Goal: Navigation & Orientation: Find specific page/section

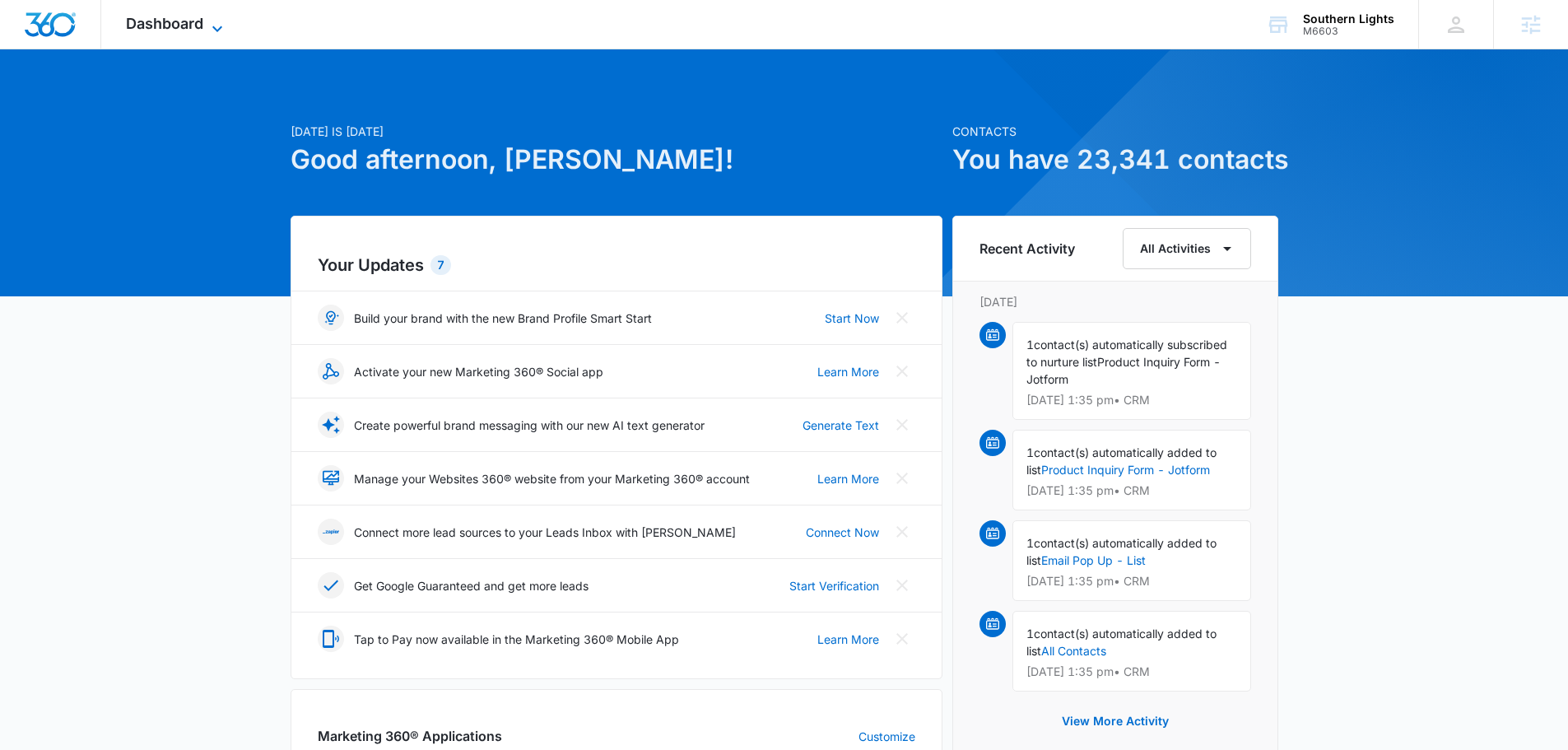
click at [218, 27] on icon at bounding box center [218, 29] width 20 height 20
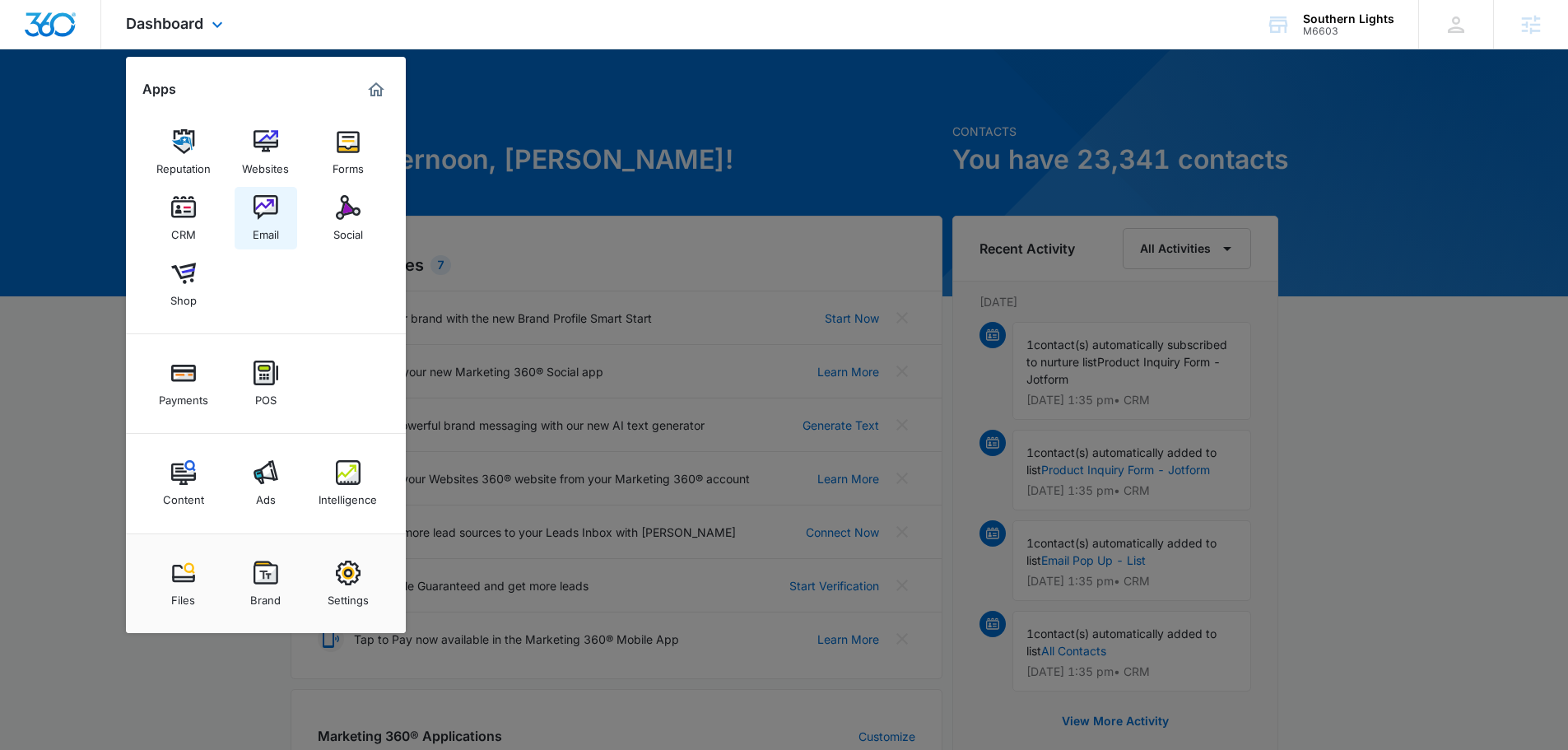
click at [268, 202] on img at bounding box center [266, 208] width 25 height 25
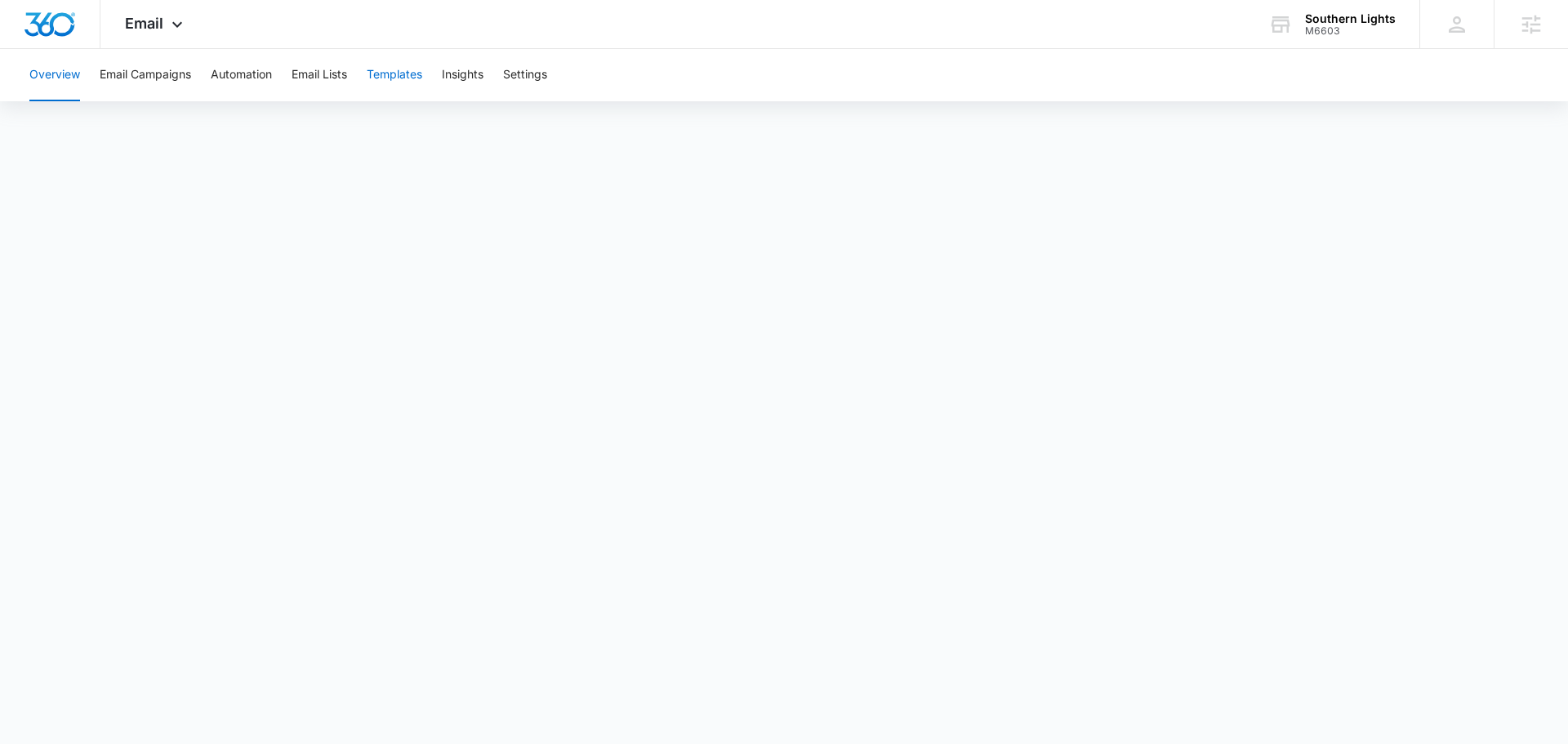
click at [389, 72] on button "Templates" at bounding box center [394, 74] width 56 height 52
click at [164, 68] on button "Email Campaigns" at bounding box center [145, 74] width 91 height 52
click at [385, 68] on button "Templates" at bounding box center [394, 74] width 56 height 52
click at [134, 78] on button "Email Campaigns" at bounding box center [145, 74] width 91 height 52
click at [409, 73] on button "Templates" at bounding box center [394, 74] width 56 height 52
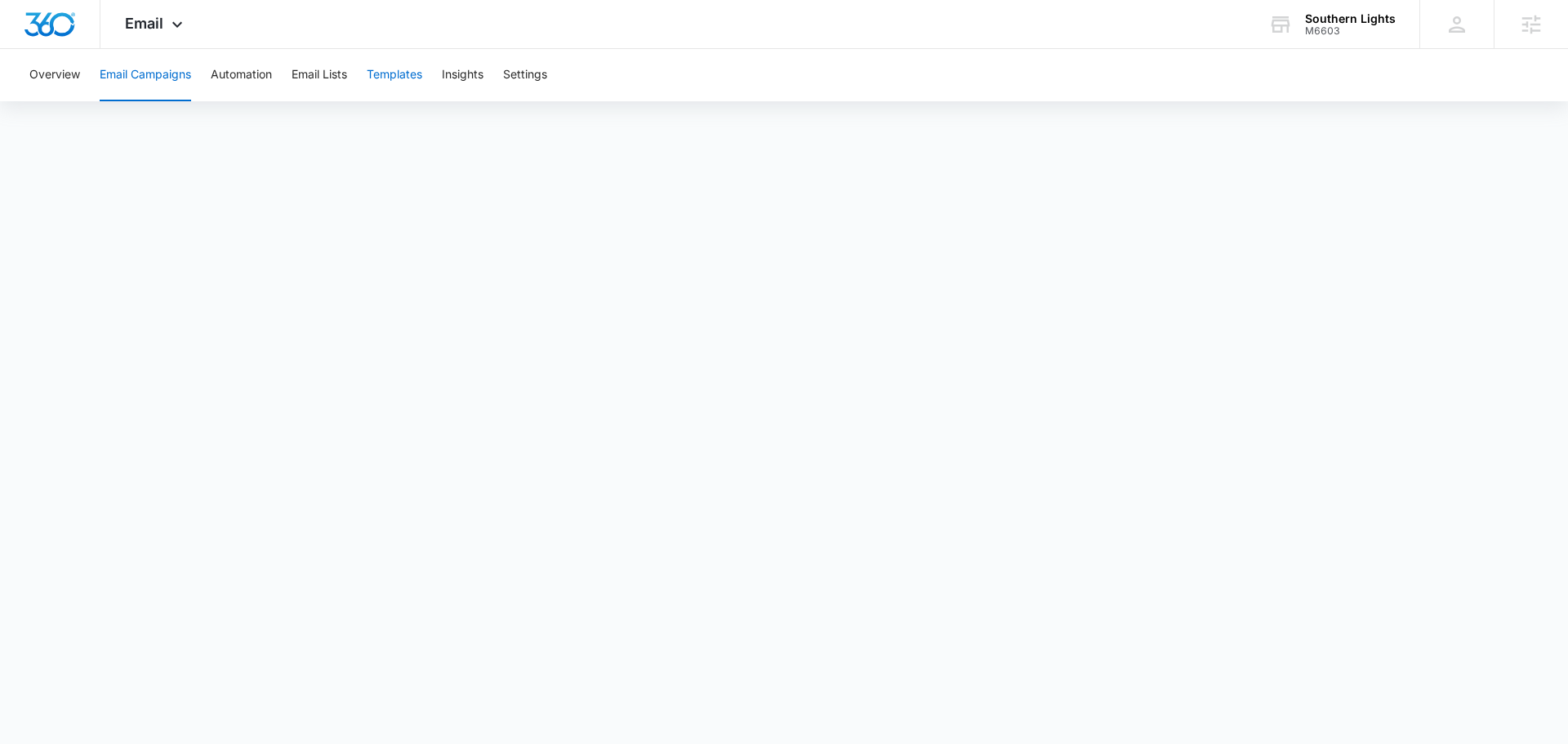
click at [385, 83] on button "Templates" at bounding box center [394, 74] width 56 height 52
